Goal: Transaction & Acquisition: Purchase product/service

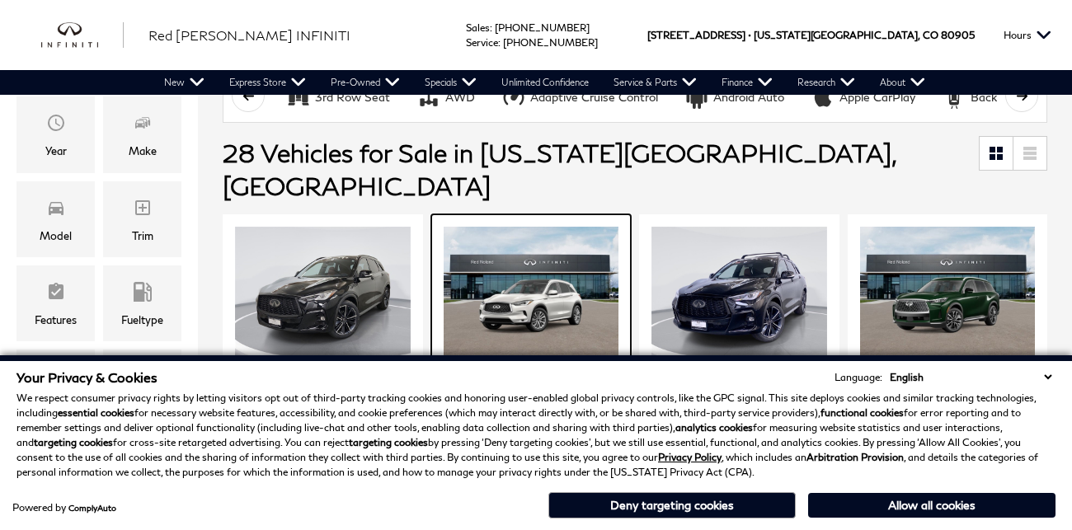
scroll to position [281, 0]
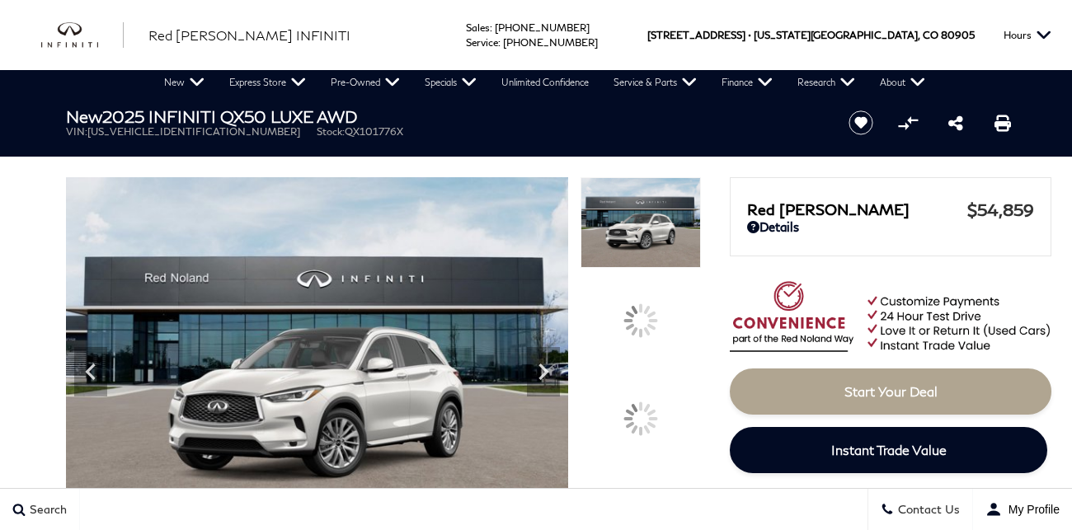
click at [560, 355] on icon at bounding box center [543, 371] width 33 height 33
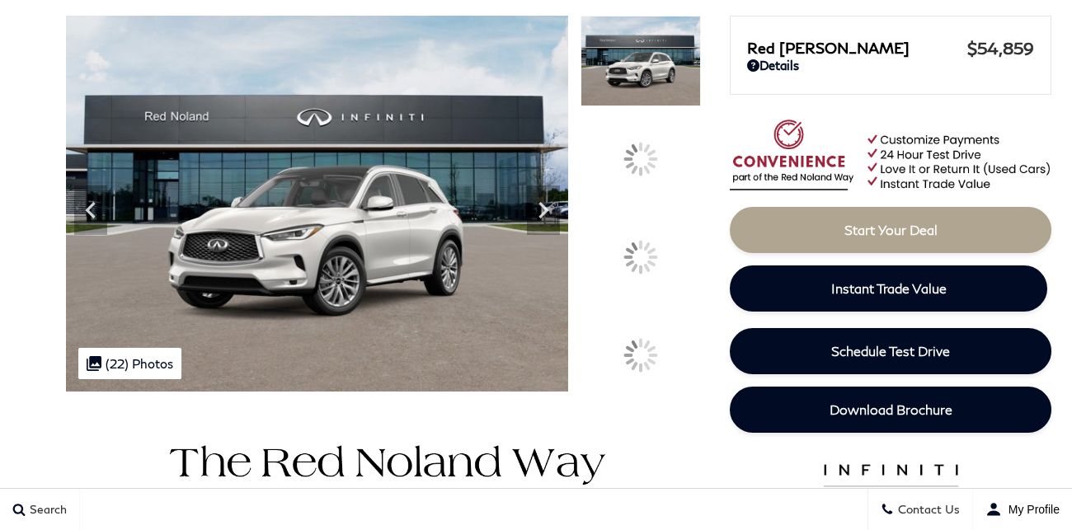
click at [560, 227] on icon at bounding box center [543, 210] width 33 height 33
click at [394, 290] on img at bounding box center [317, 204] width 502 height 376
click at [393, 285] on img at bounding box center [317, 204] width 502 height 376
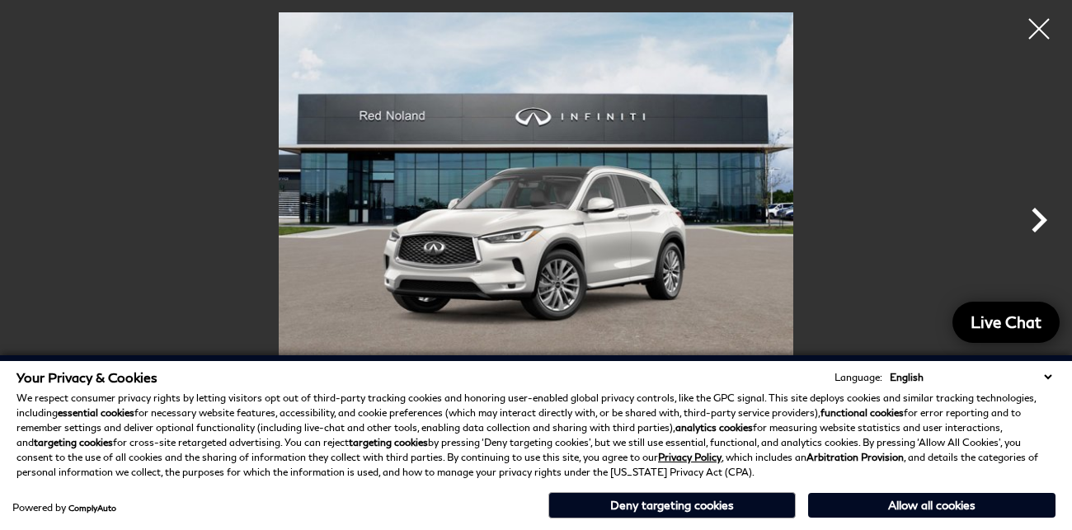
click at [1023, 238] on icon "Next" at bounding box center [1038, 219] width 49 height 49
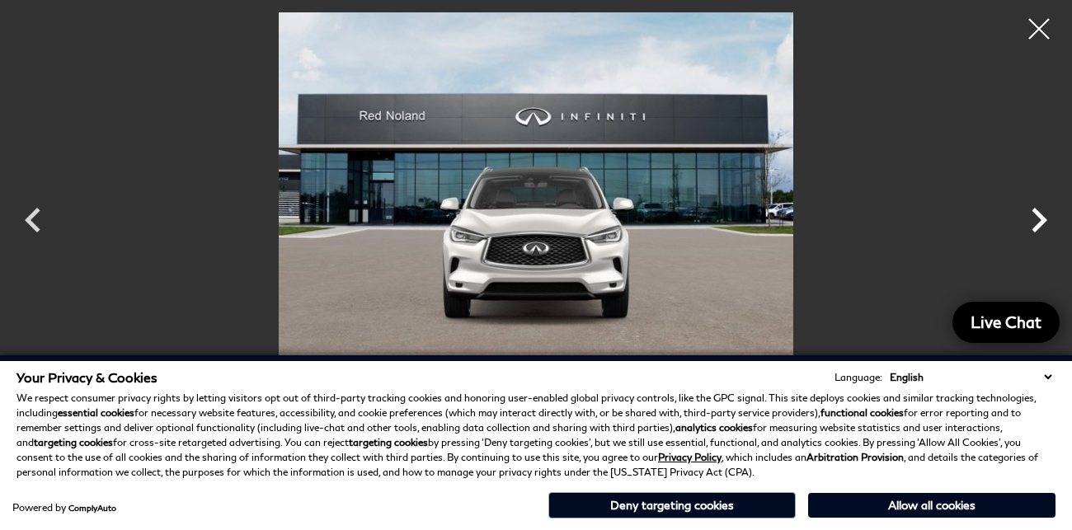
click at [1023, 238] on icon "Next" at bounding box center [1038, 219] width 49 height 49
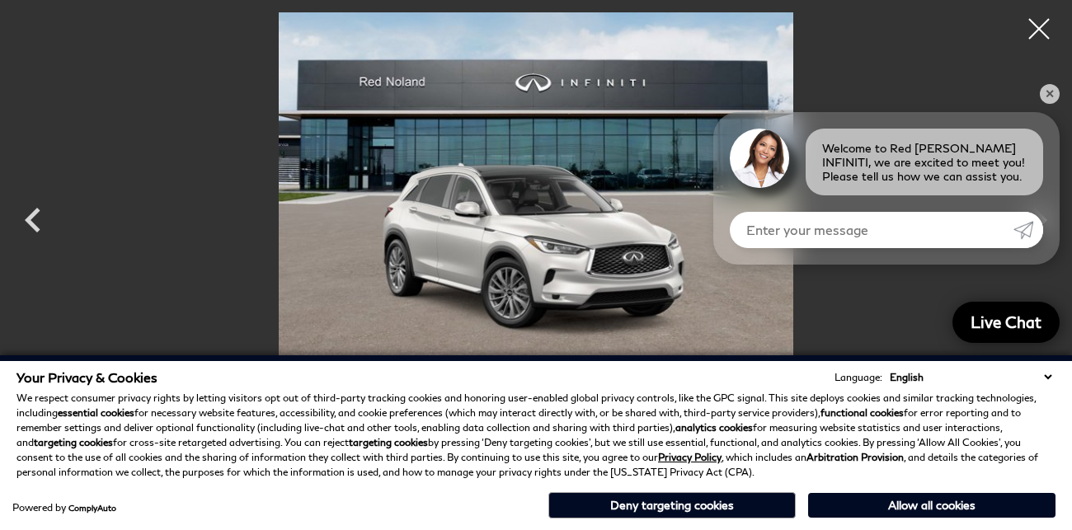
click at [1023, 238] on icon "Submit" at bounding box center [1024, 230] width 20 height 20
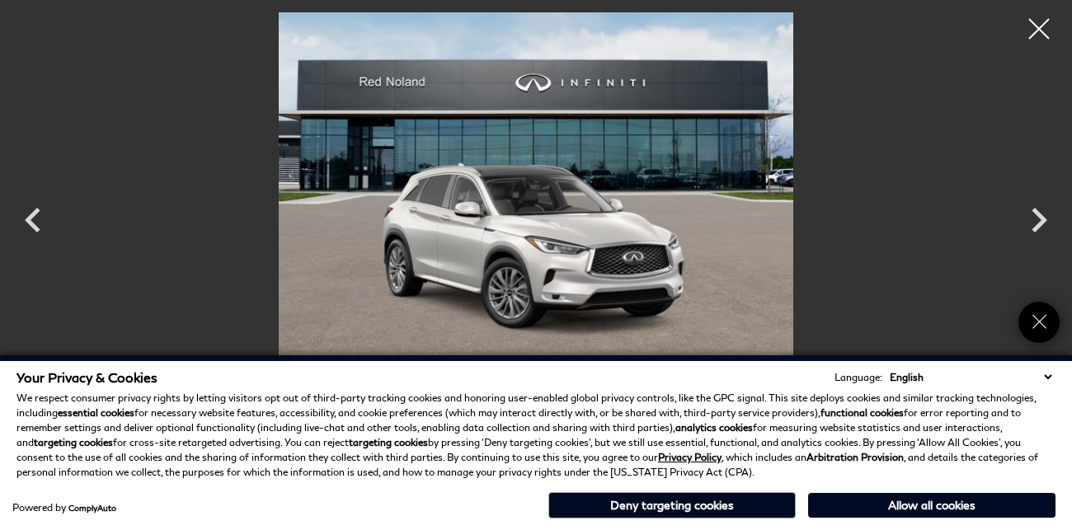
click at [767, 289] on img at bounding box center [535, 205] width 907 height 386
click at [727, 302] on img at bounding box center [535, 205] width 907 height 386
